Goal: Task Accomplishment & Management: Complete application form

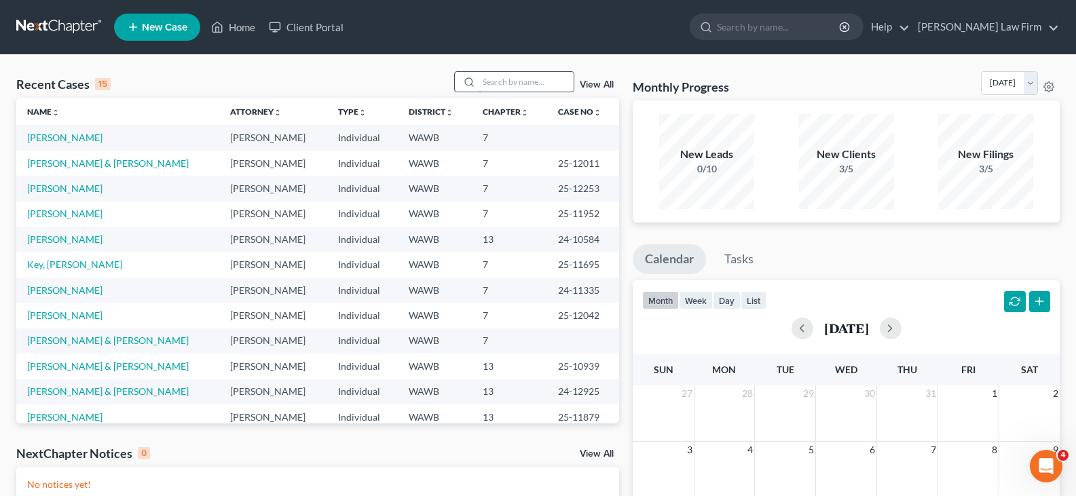
click at [538, 77] on input "search" at bounding box center [526, 82] width 95 height 20
type input "stoa"
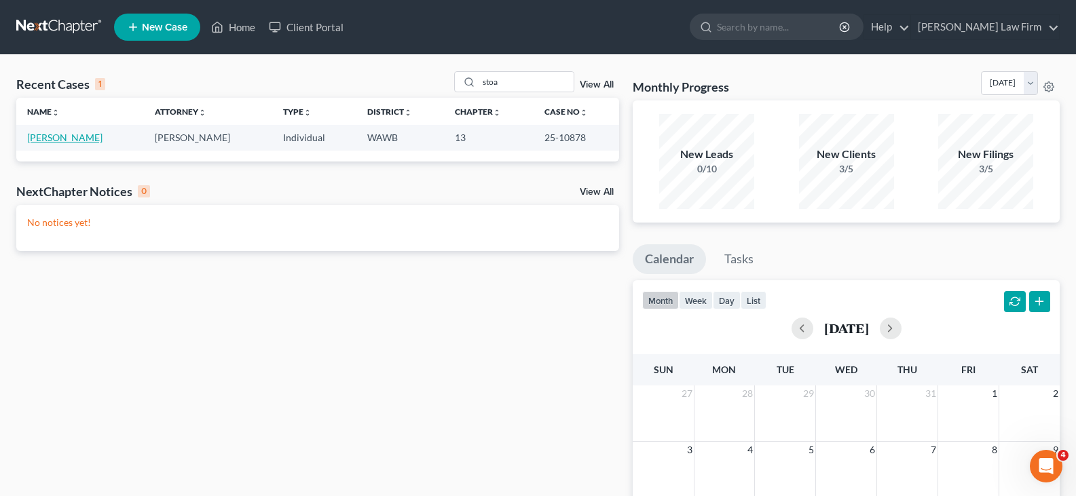
click at [61, 134] on link "[PERSON_NAME]" at bounding box center [64, 138] width 75 height 12
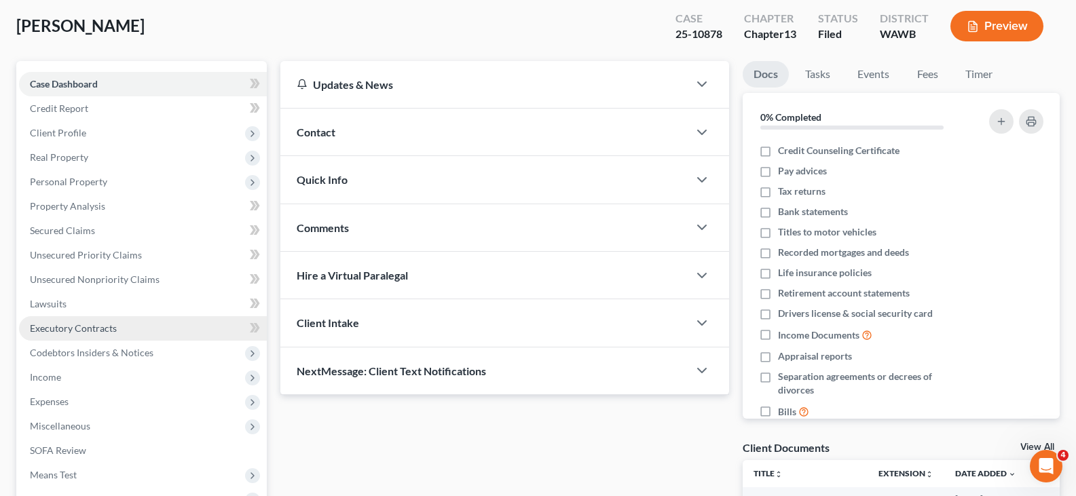
scroll to position [136, 0]
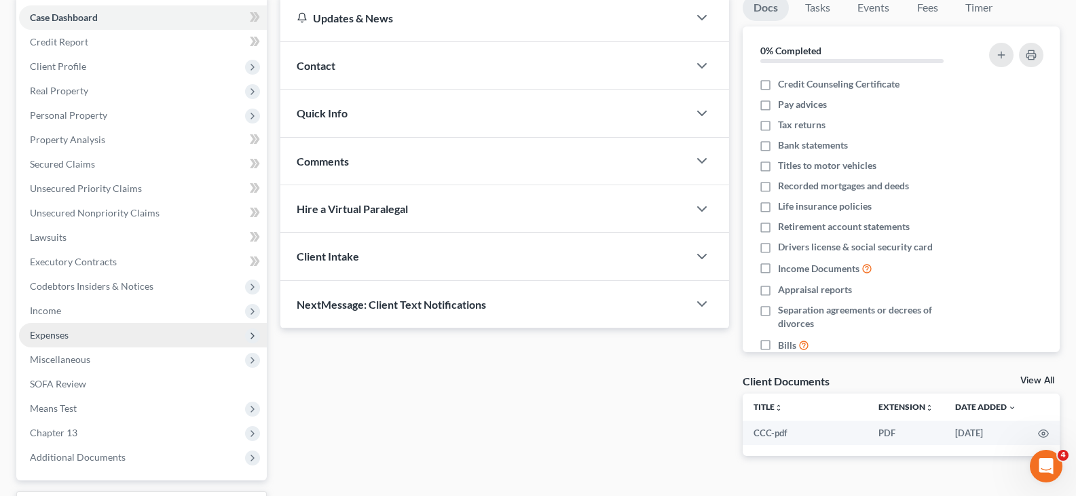
click at [70, 342] on span "Expenses" at bounding box center [143, 335] width 248 height 24
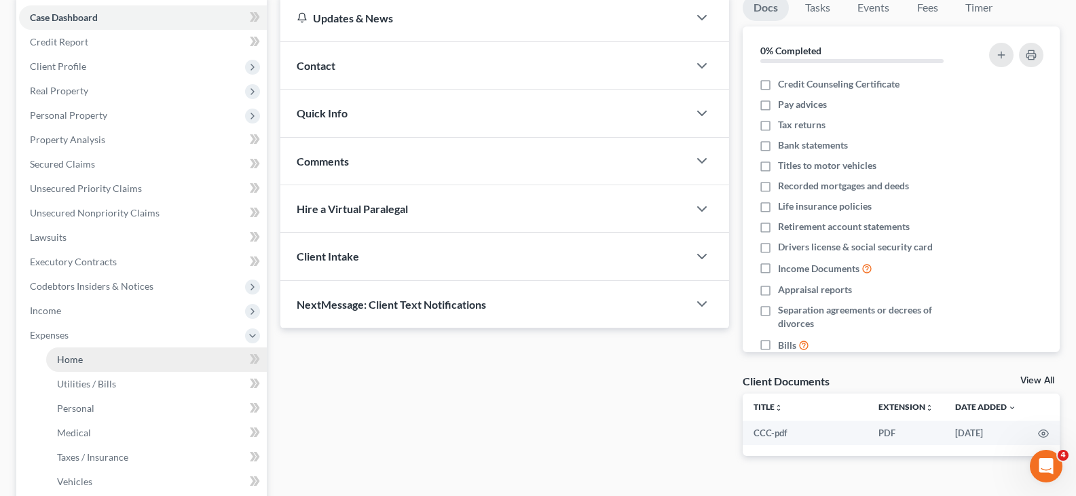
click at [73, 354] on span "Home" at bounding box center [70, 360] width 26 height 12
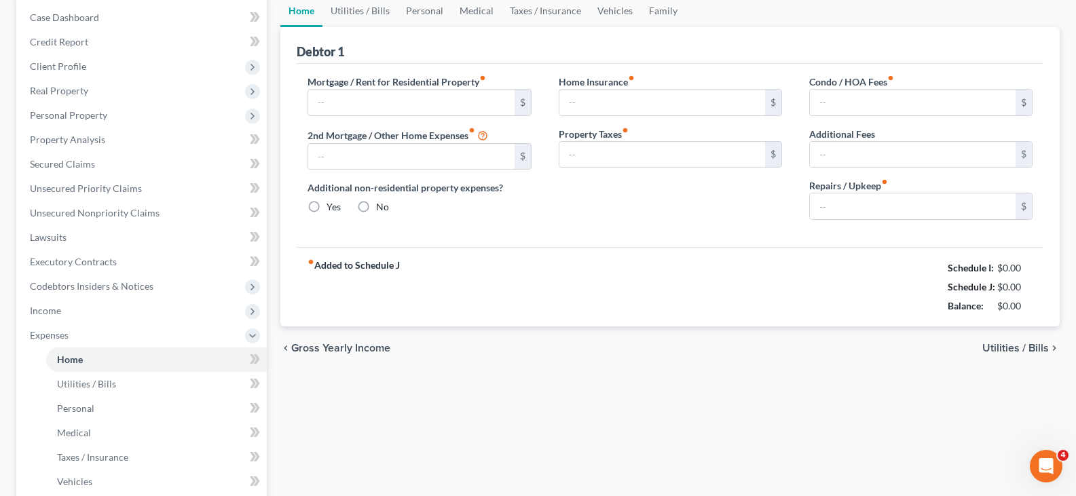
scroll to position [19, 0]
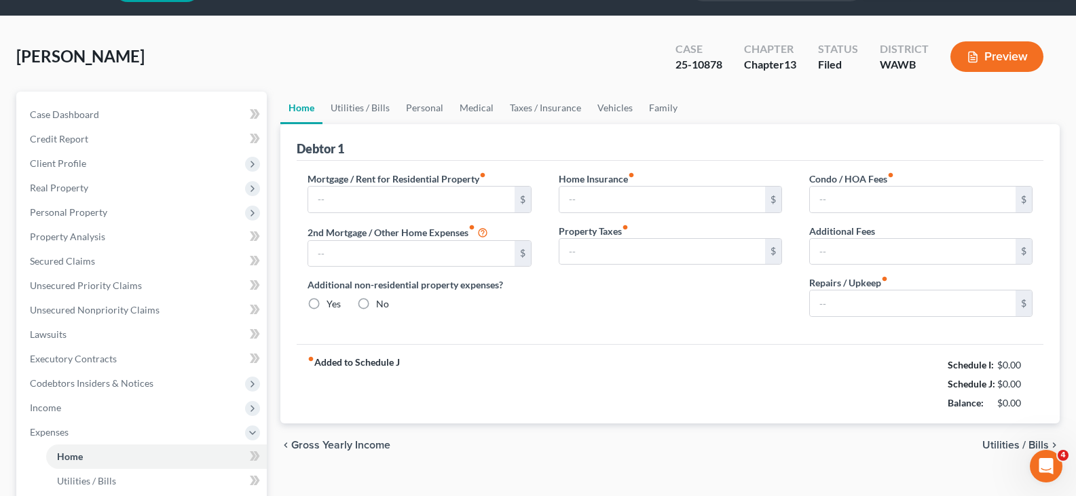
type input "2,402.49"
type input "0.00"
radio input "true"
type input "37.50"
type input "0.00"
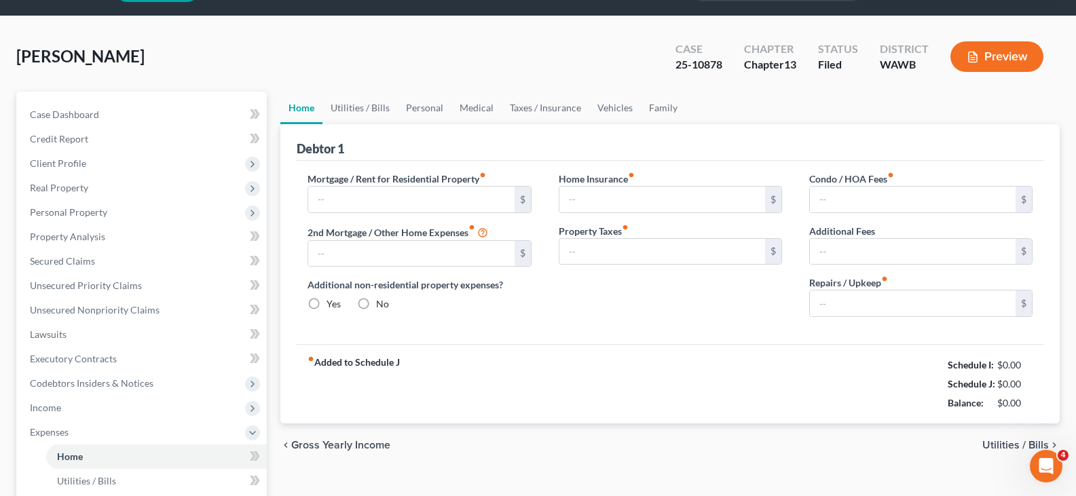
type input "0.00"
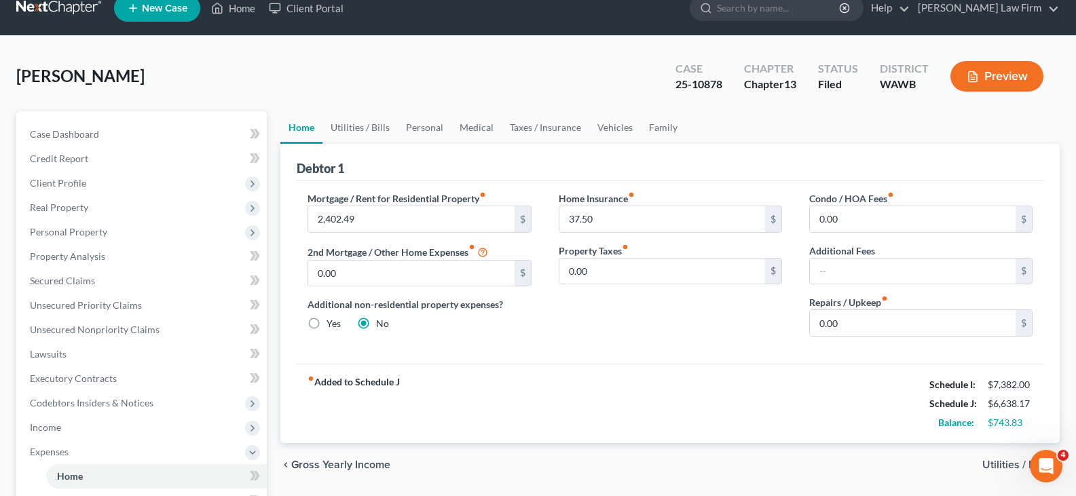
scroll to position [0, 0]
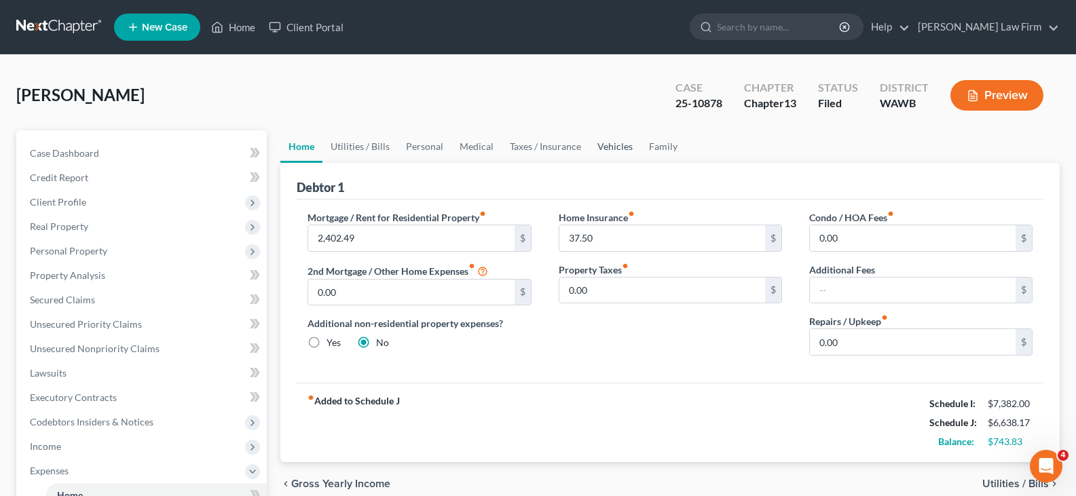
click at [617, 150] on link "Vehicles" at bounding box center [615, 146] width 52 height 33
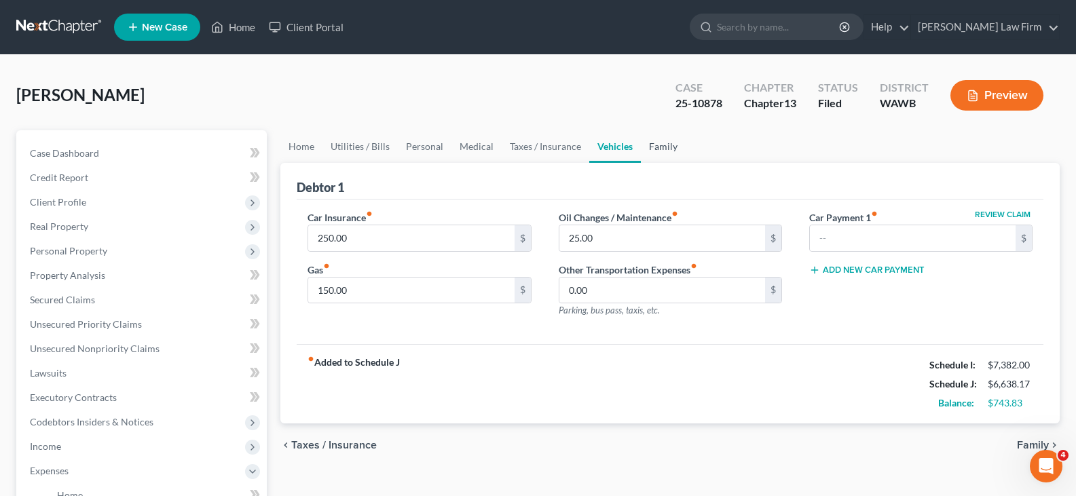
click at [669, 143] on link "Family" at bounding box center [663, 146] width 45 height 33
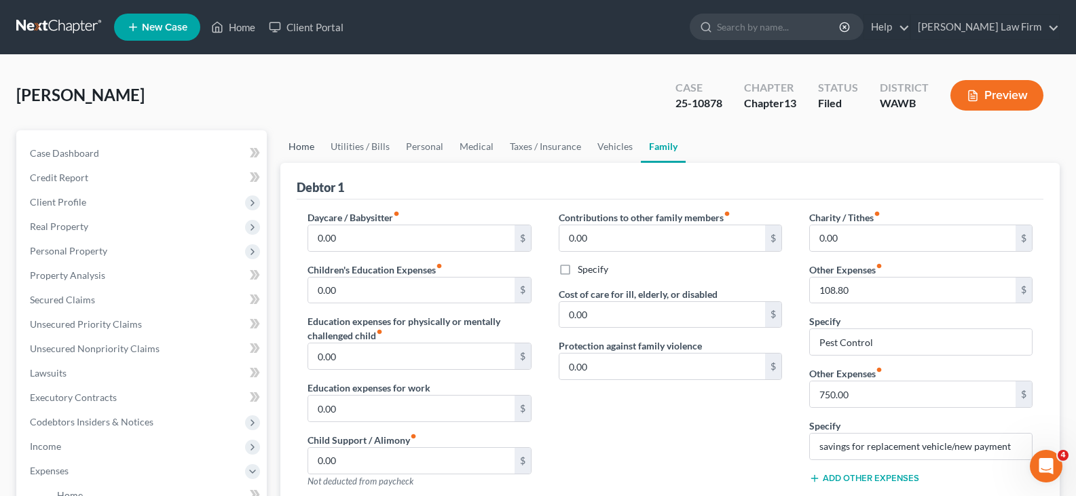
click at [304, 140] on link "Home" at bounding box center [301, 146] width 42 height 33
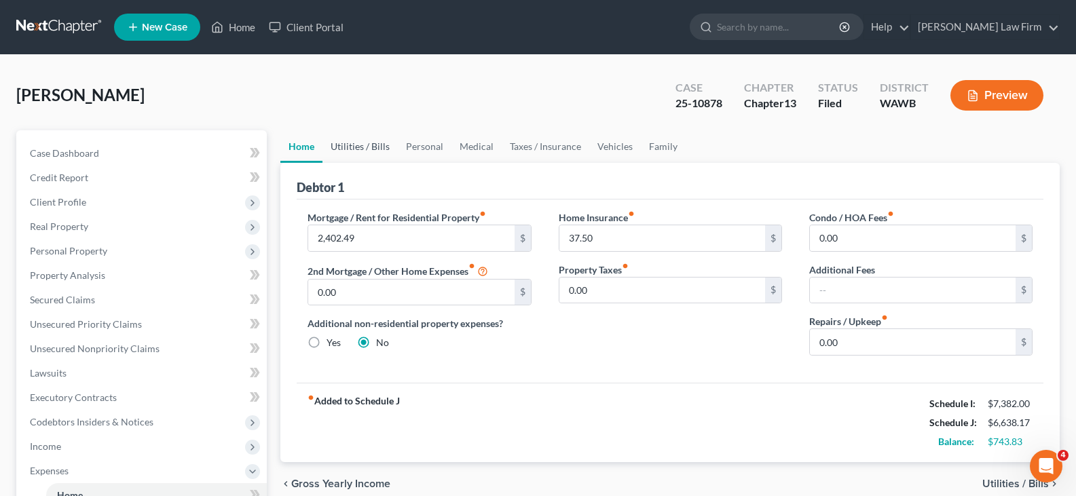
click at [376, 147] on link "Utilities / Bills" at bounding box center [360, 146] width 75 height 33
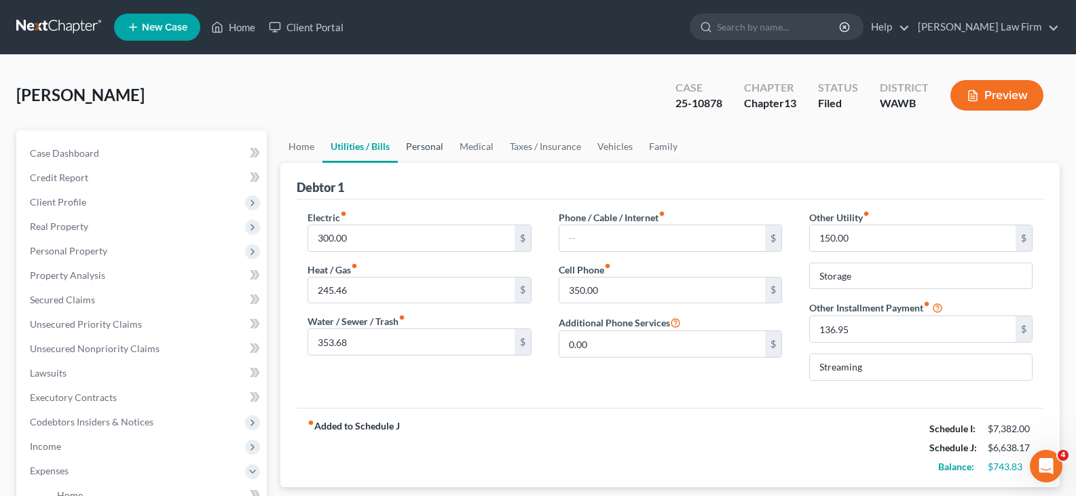
click at [428, 149] on link "Personal" at bounding box center [425, 146] width 54 height 33
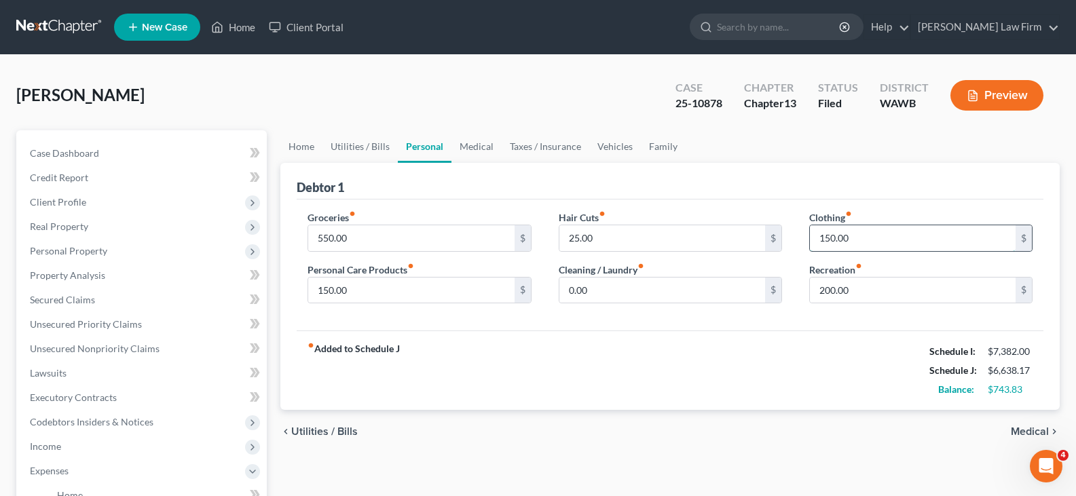
click at [855, 236] on input "150.00" at bounding box center [913, 238] width 206 height 26
type input "200.00"
type input "250.00"
click at [462, 145] on link "Medical" at bounding box center [477, 146] width 50 height 33
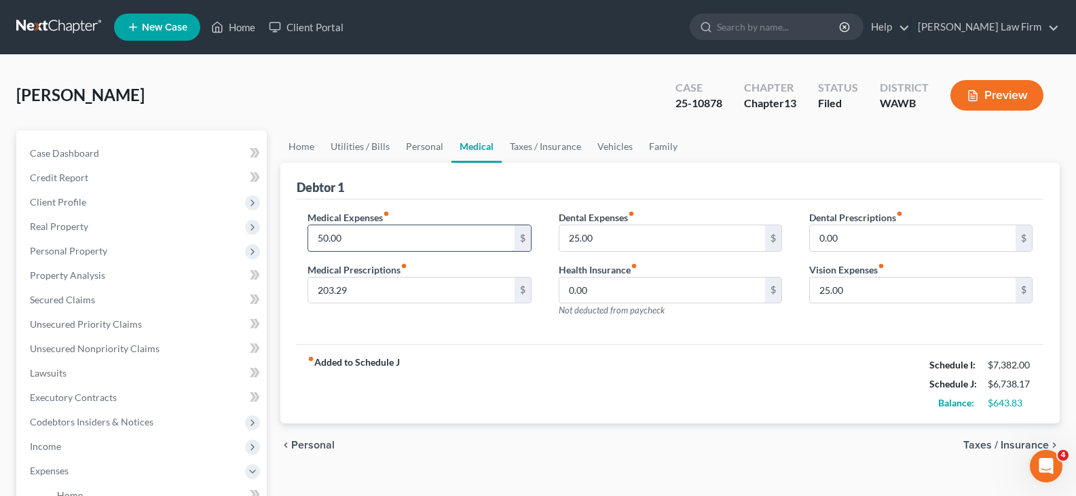
click at [378, 236] on input "50.00" at bounding box center [411, 238] width 206 height 26
type input "75.00"
click at [541, 150] on link "Taxes / Insurance" at bounding box center [546, 146] width 88 height 33
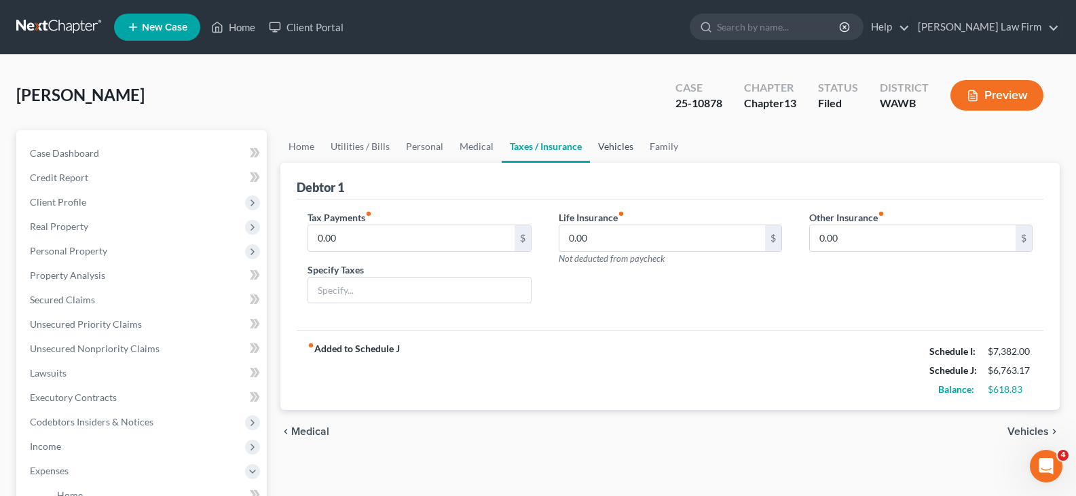
click at [612, 141] on link "Vehicles" at bounding box center [616, 146] width 52 height 33
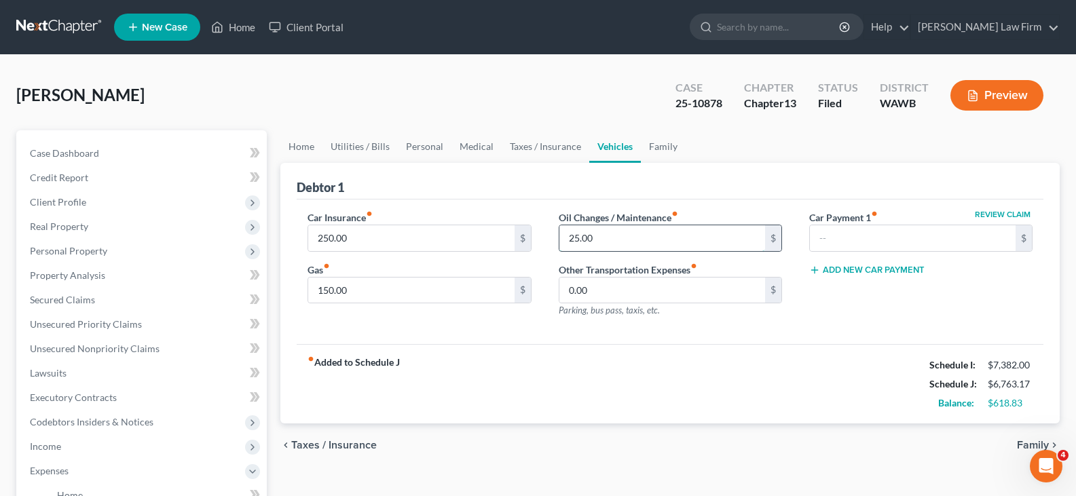
click at [600, 237] on input "25.00" at bounding box center [663, 238] width 206 height 26
click at [662, 147] on link "Family" at bounding box center [663, 146] width 45 height 33
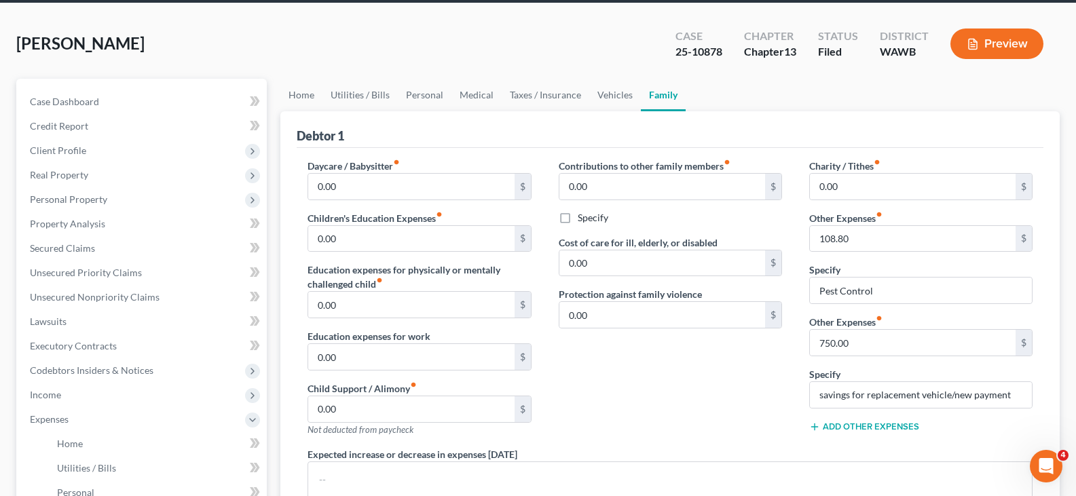
scroll to position [136, 0]
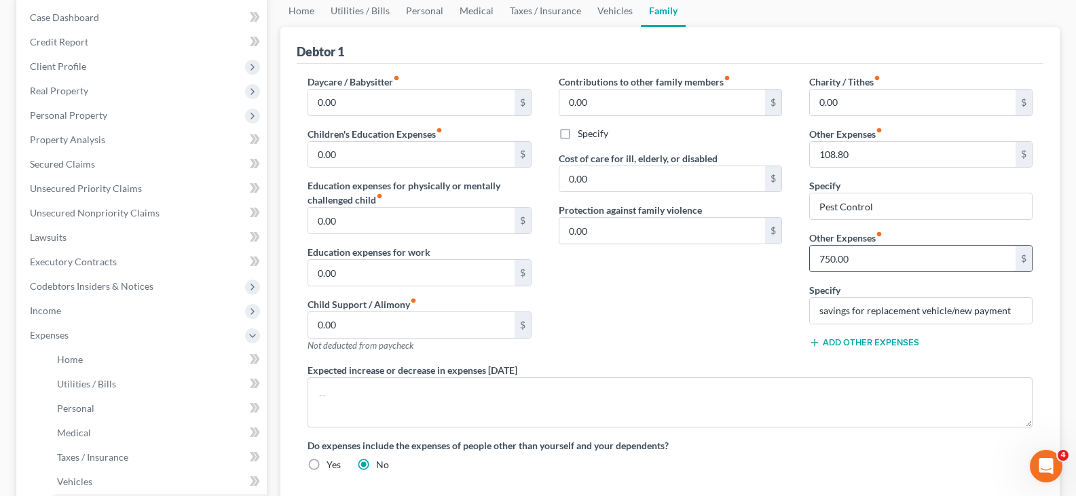
click at [871, 256] on input "750.00" at bounding box center [913, 259] width 206 height 26
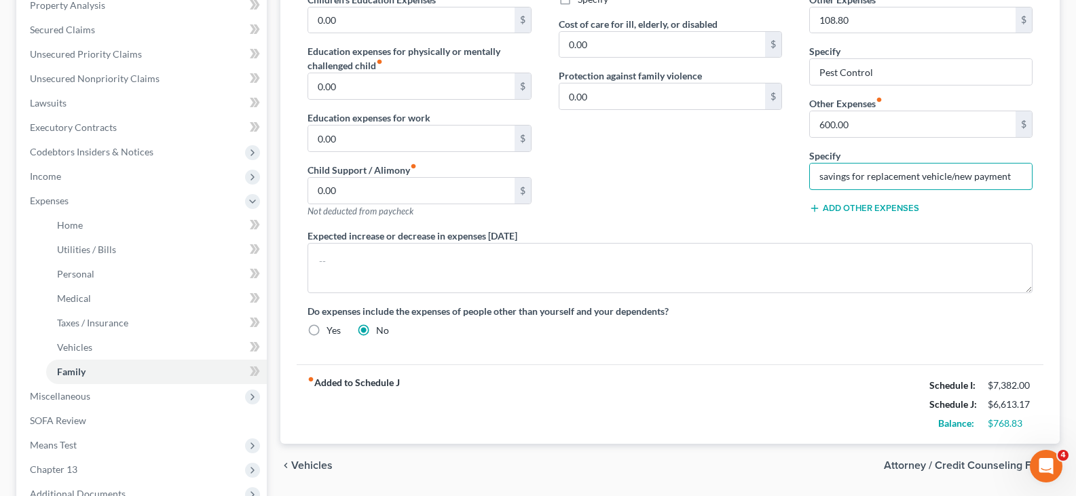
scroll to position [272, 0]
click at [858, 123] on input "600.00" at bounding box center [913, 123] width 206 height 26
type input "650.00"
click at [1010, 173] on input "savings for replacement vehicle/new payment" at bounding box center [921, 175] width 222 height 26
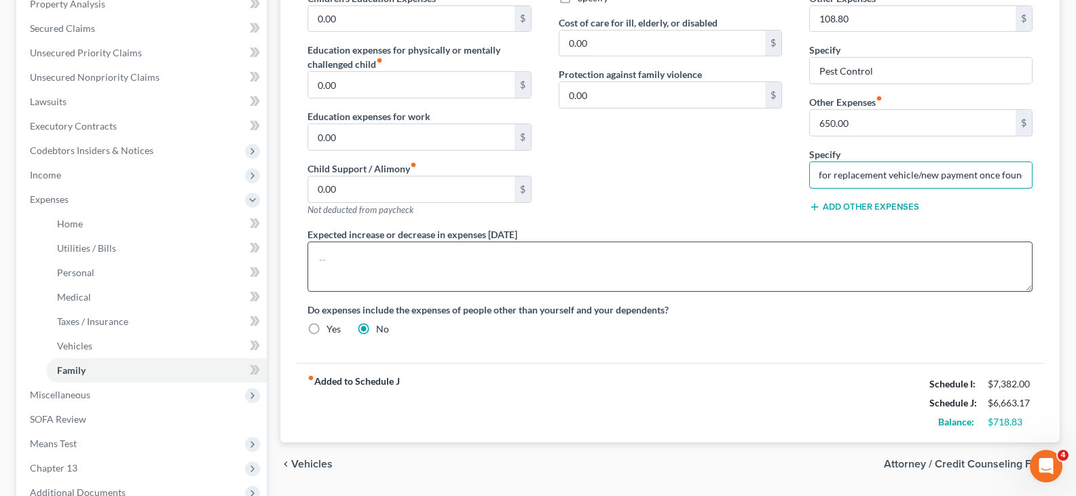
type input "savings for replacement vehicle/new payment once found"
click at [865, 175] on input "savings for replacement vehicle/new payment once found" at bounding box center [921, 175] width 222 height 26
click at [866, 176] on input "savings for replacement vehicle/new payment once found" at bounding box center [921, 175] width 222 height 26
drag, startPoint x: 867, startPoint y: 177, endPoint x: 918, endPoint y: 179, distance: 51.0
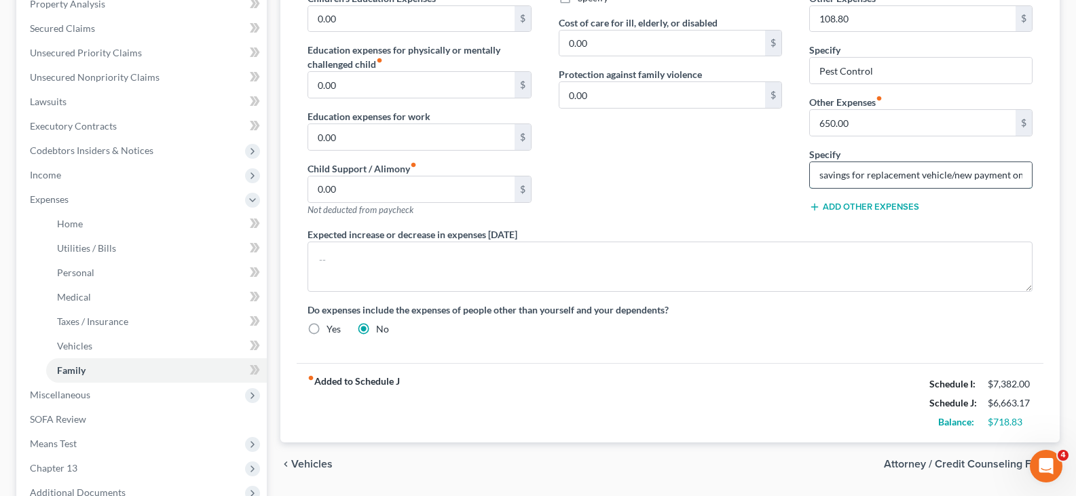
click at [918, 179] on input "savings for replacement vehicle/new payment once found" at bounding box center [921, 175] width 222 height 26
type input "savings for down payment vehicle/new payment once found"
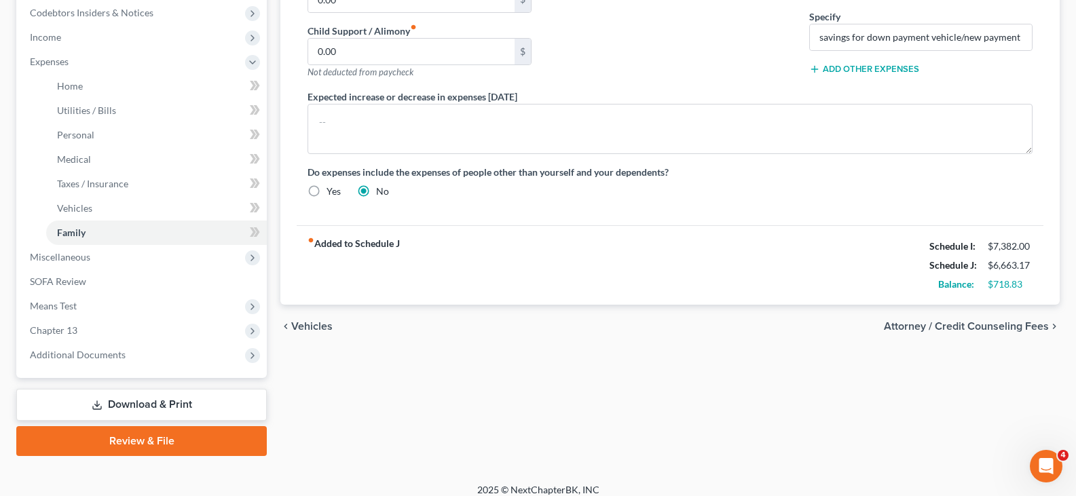
scroll to position [421, 0]
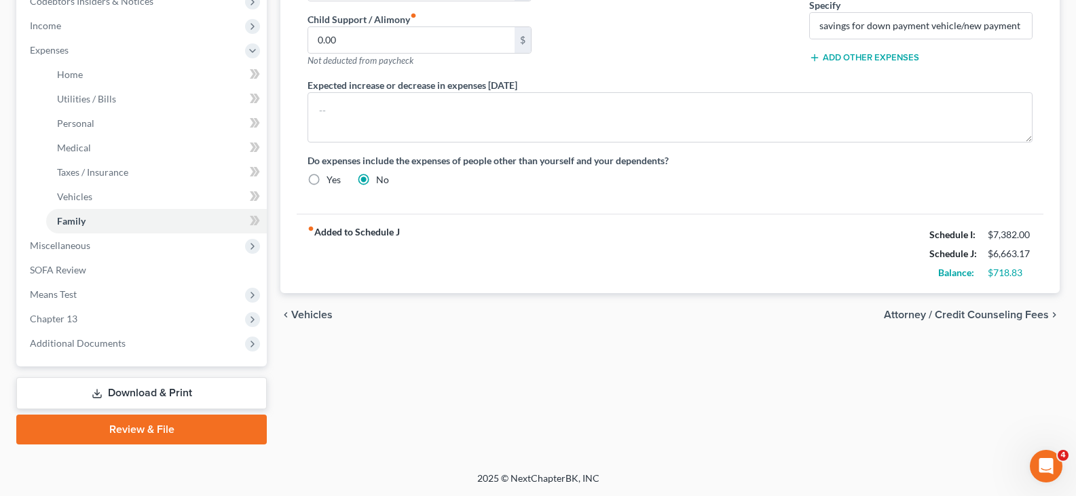
click at [939, 318] on span "Attorney / Credit Counseling Fees" at bounding box center [966, 315] width 165 height 11
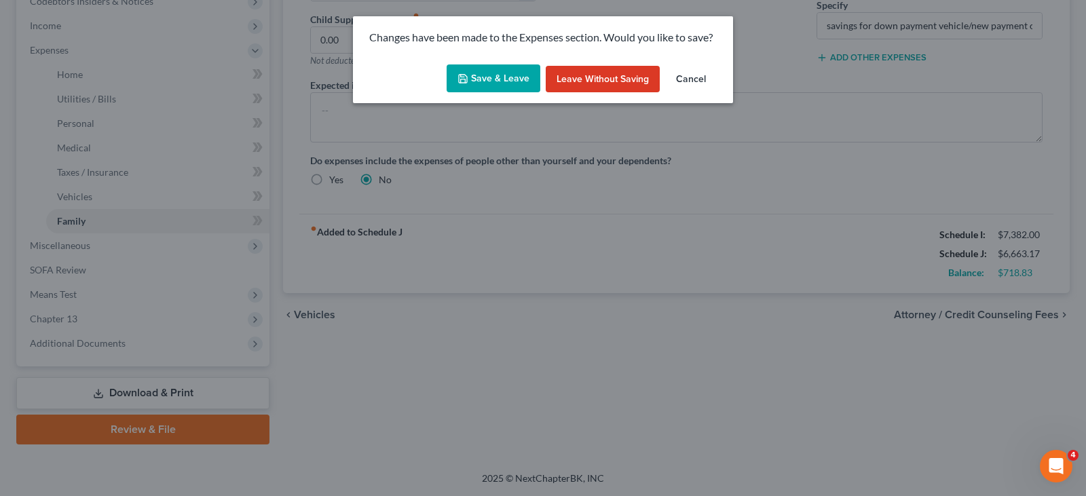
click at [500, 80] on button "Save & Leave" at bounding box center [494, 79] width 94 height 29
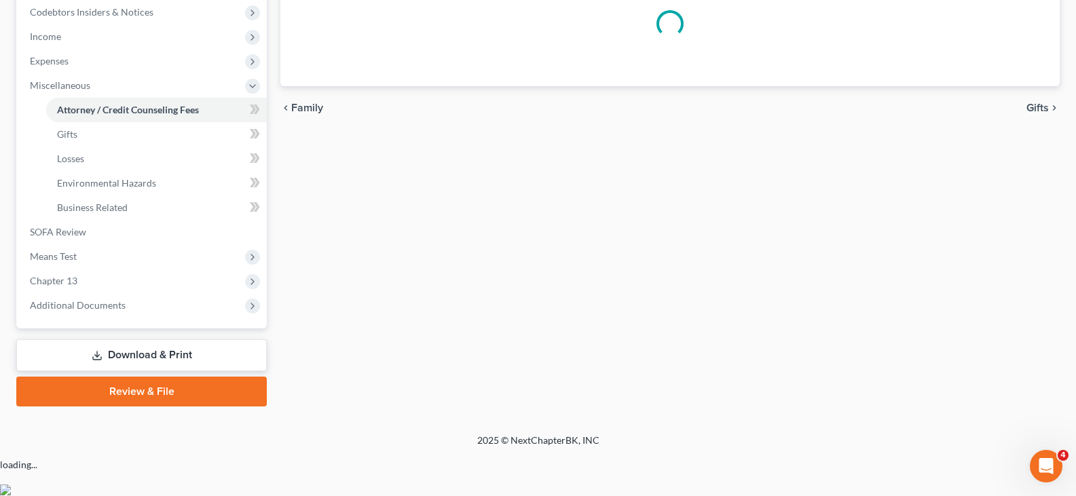
select select "0"
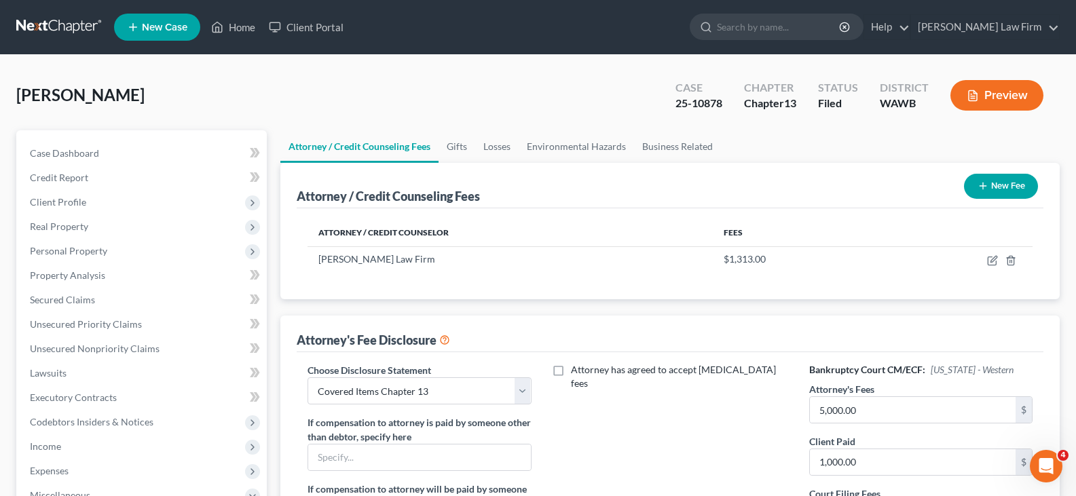
scroll to position [372, 0]
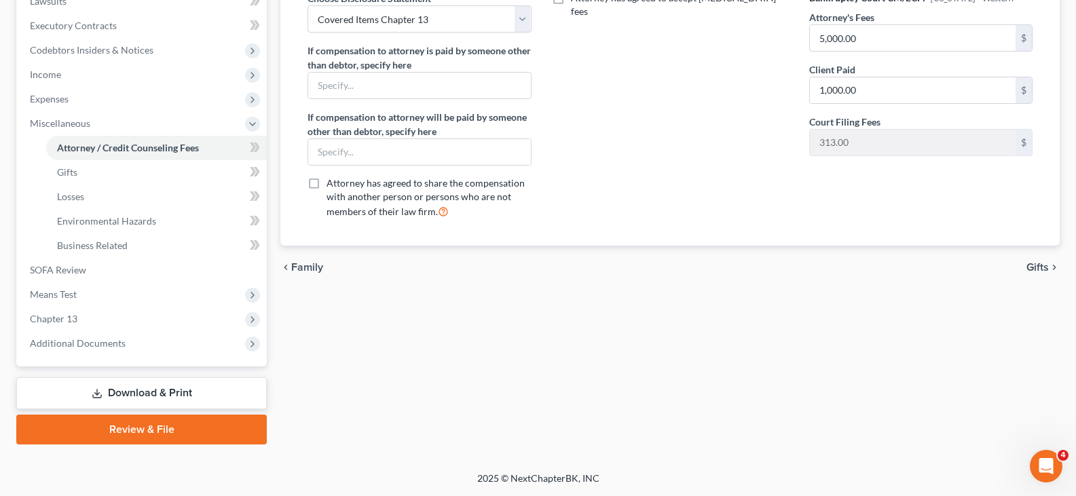
click at [148, 393] on link "Download & Print" at bounding box center [141, 394] width 251 height 32
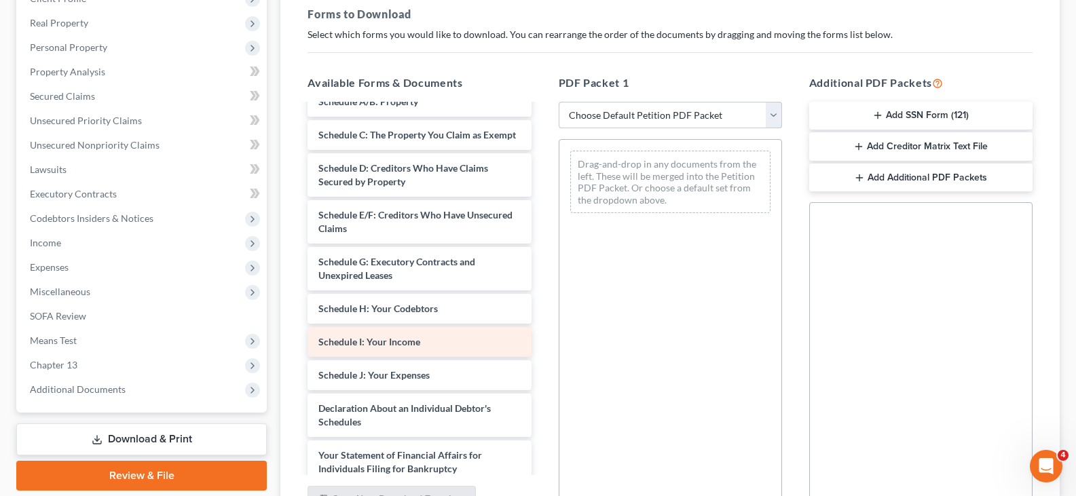
scroll to position [136, 0]
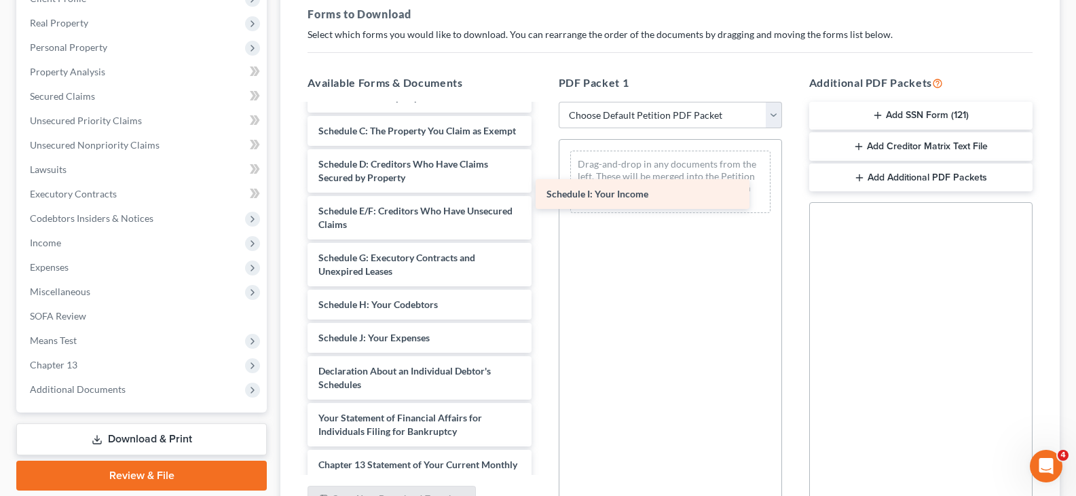
drag, startPoint x: 425, startPoint y: 351, endPoint x: 668, endPoint y: 149, distance: 316.3
click at [542, 154] on div "Schedule I: Your Income CCC-pdf Voluntary Petition for Individuals Filing for B…" at bounding box center [419, 328] width 245 height 718
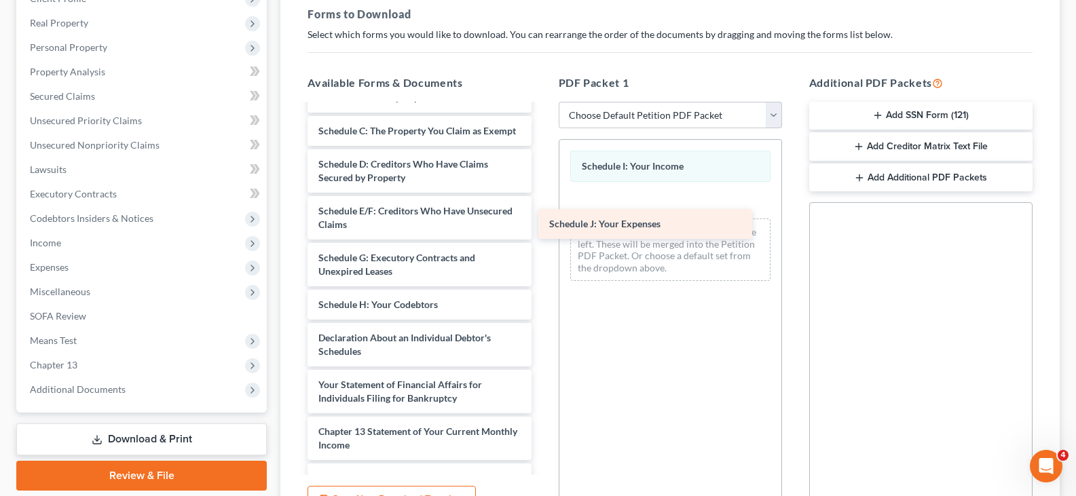
drag, startPoint x: 412, startPoint y: 354, endPoint x: 667, endPoint y: 209, distance: 293.8
click at [542, 209] on div "Schedule J: Your Expenses CCC-pdf Voluntary Petition for Individuals Filing for…" at bounding box center [419, 311] width 245 height 684
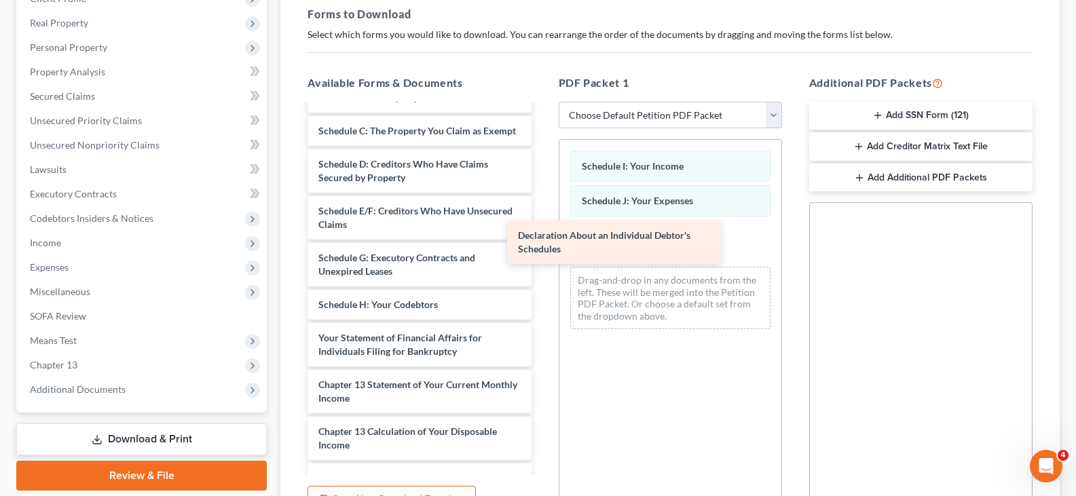
drag, startPoint x: 460, startPoint y: 357, endPoint x: 677, endPoint y: 228, distance: 252.1
click at [542, 228] on div "Declaration About an Individual Debtor's Schedules CCC-pdf Voluntary Petition f…" at bounding box center [419, 288] width 245 height 638
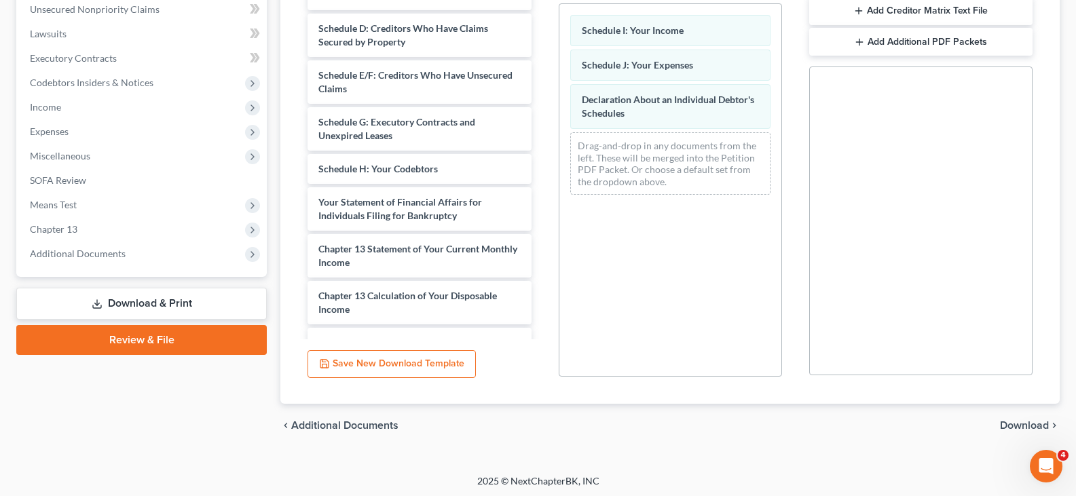
click at [1042, 422] on span "Download" at bounding box center [1024, 425] width 49 height 11
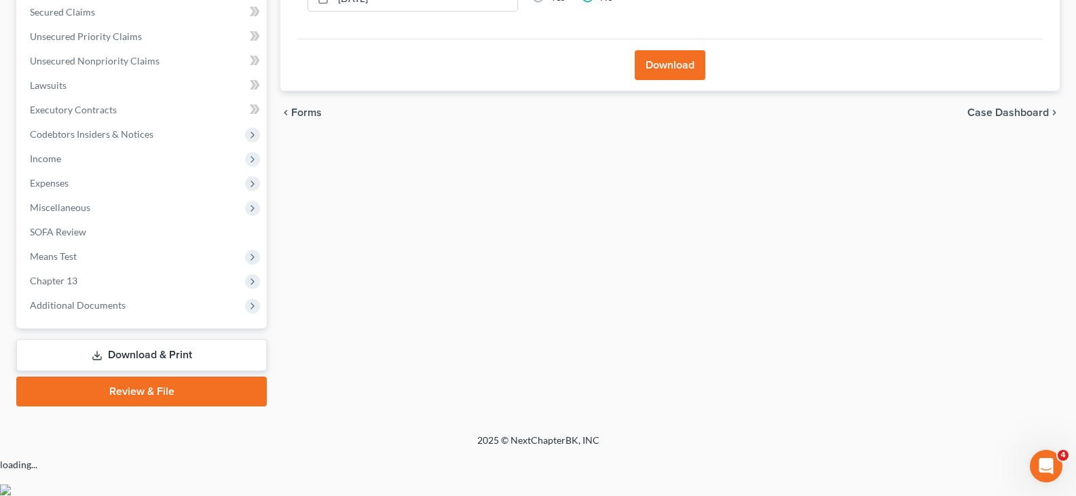
scroll to position [250, 0]
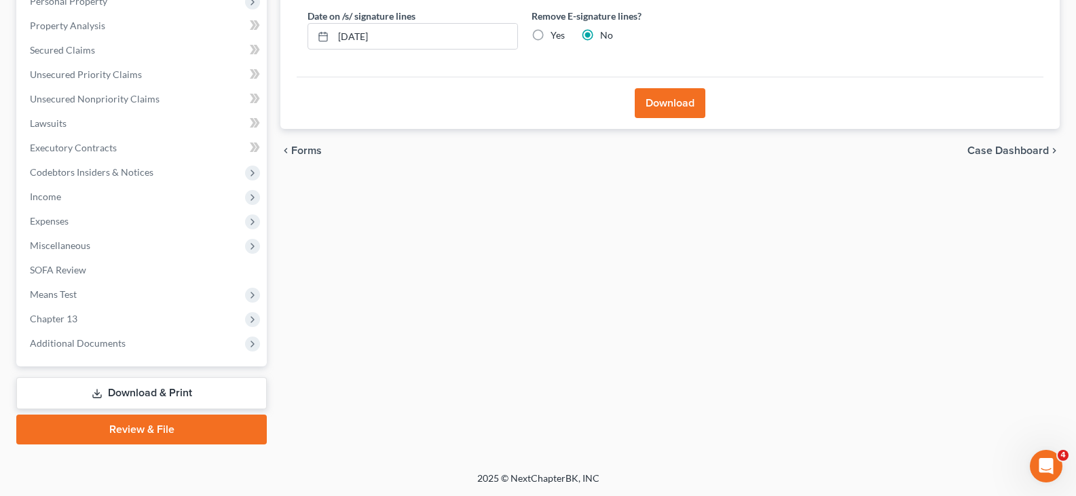
click at [679, 99] on button "Download" at bounding box center [670, 103] width 71 height 30
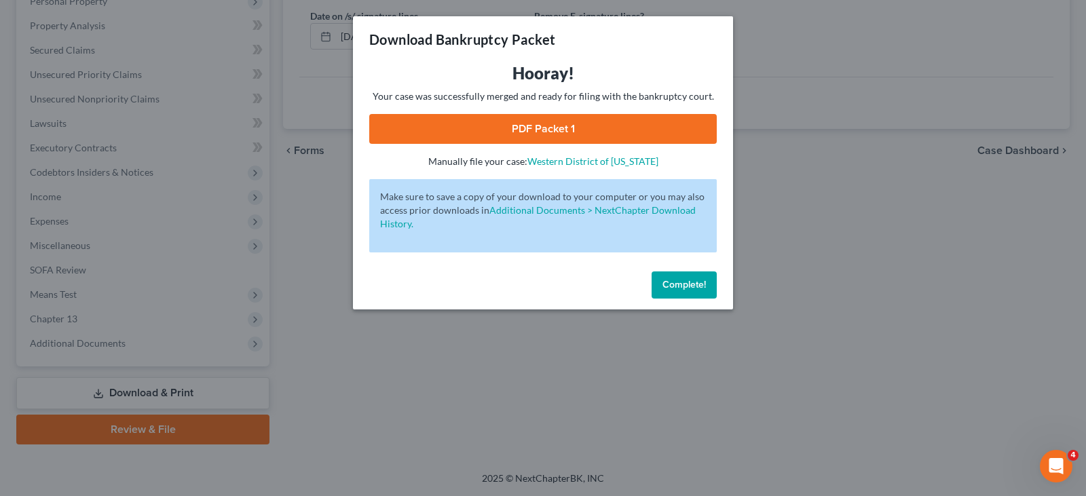
click at [623, 130] on link "PDF Packet 1" at bounding box center [543, 129] width 348 height 30
click at [689, 285] on span "Complete!" at bounding box center [684, 285] width 43 height 12
